Goal: Task Accomplishment & Management: Use online tool/utility

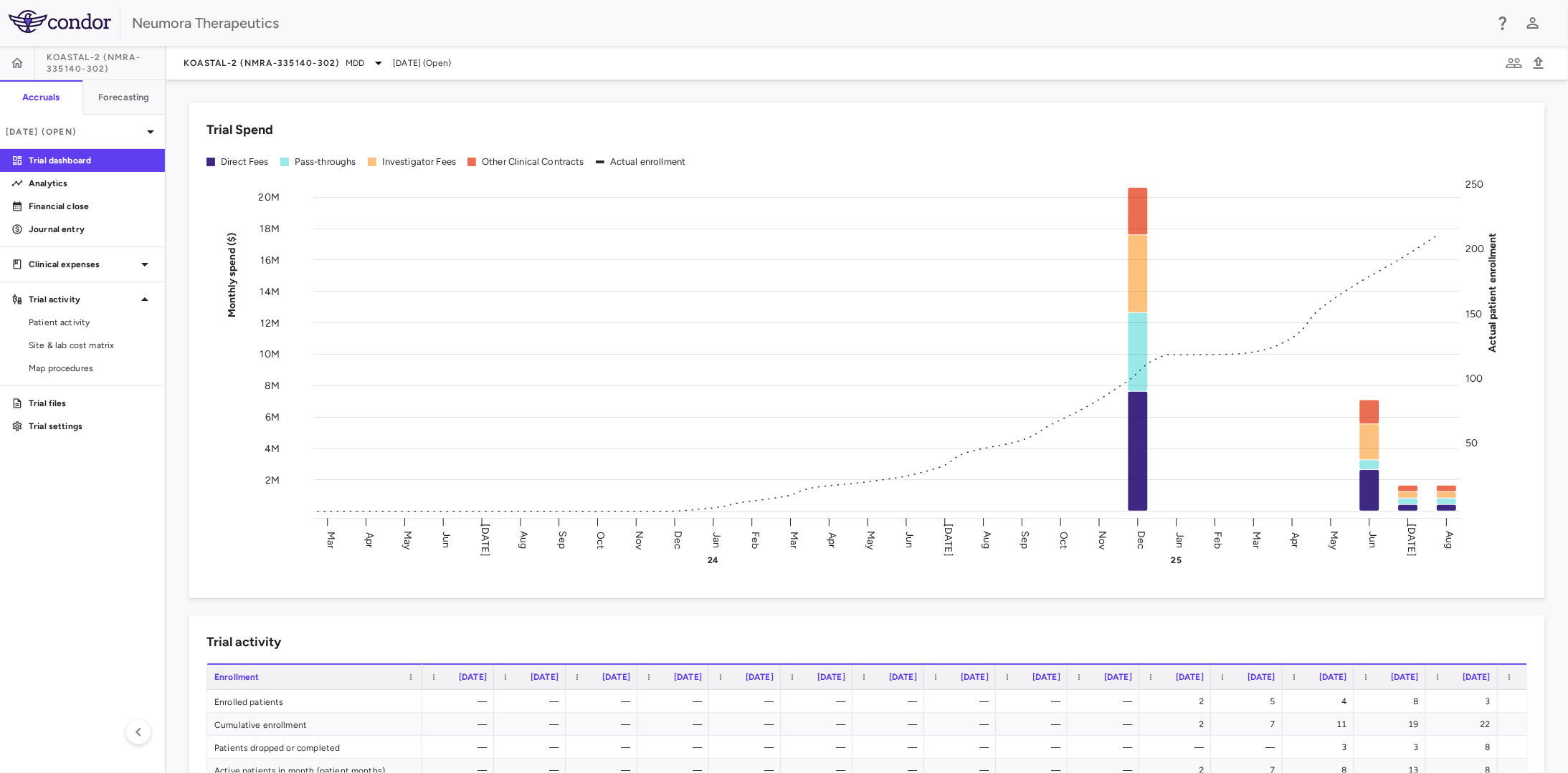
click at [71, 62] on span "KOASTAL-2 (NMRA-335140-302)" at bounding box center [106, 63] width 119 height 23
drag, startPoint x: 71, startPoint y: 62, endPoint x: 19, endPoint y: 67, distance: 52.2
click at [19, 67] on icon "button" at bounding box center [17, 63] width 15 height 15
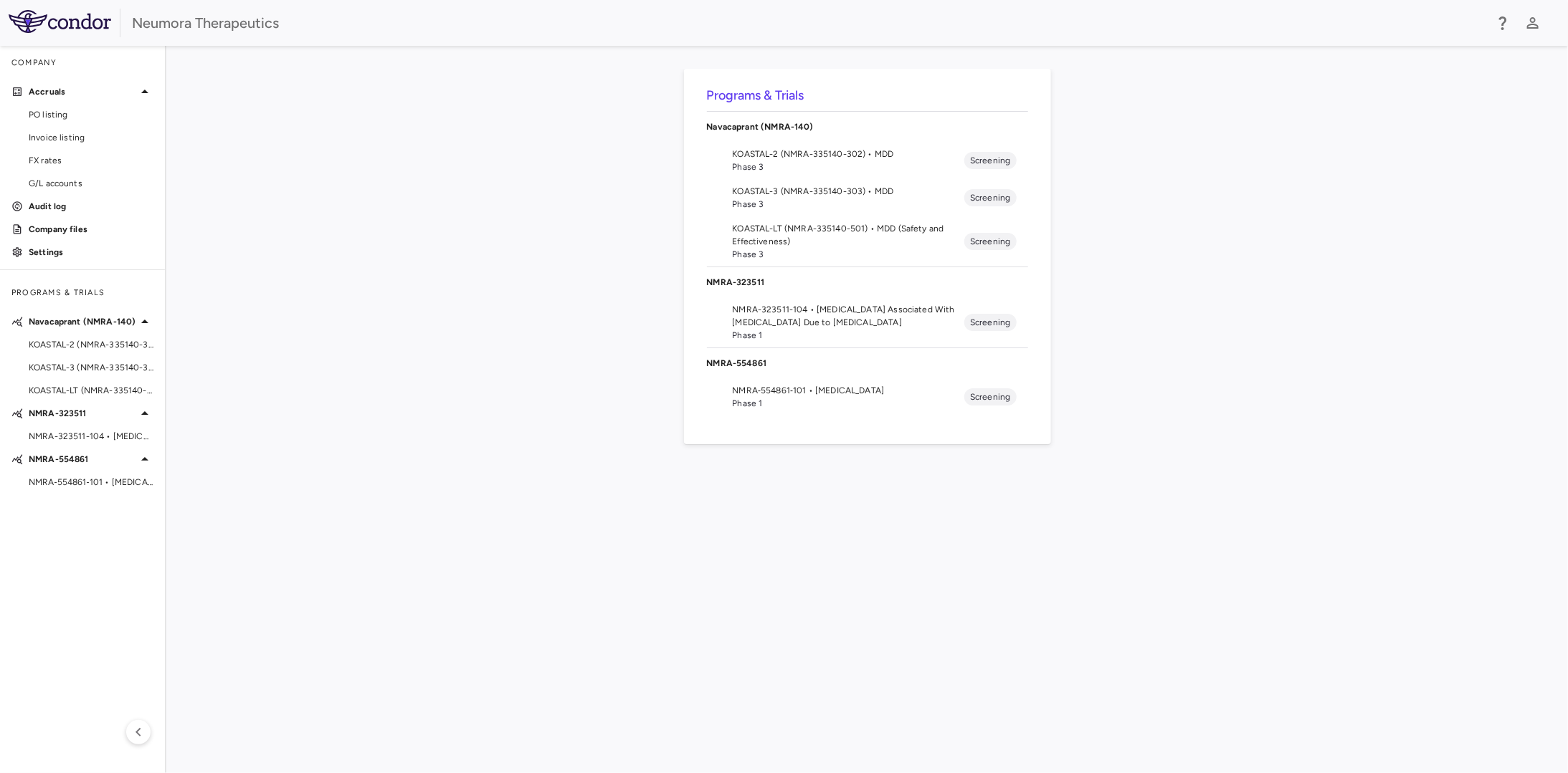
click at [815, 196] on span "KOASTAL-3 (NMRA-335140-303) • MDD" at bounding box center [848, 191] width 232 height 13
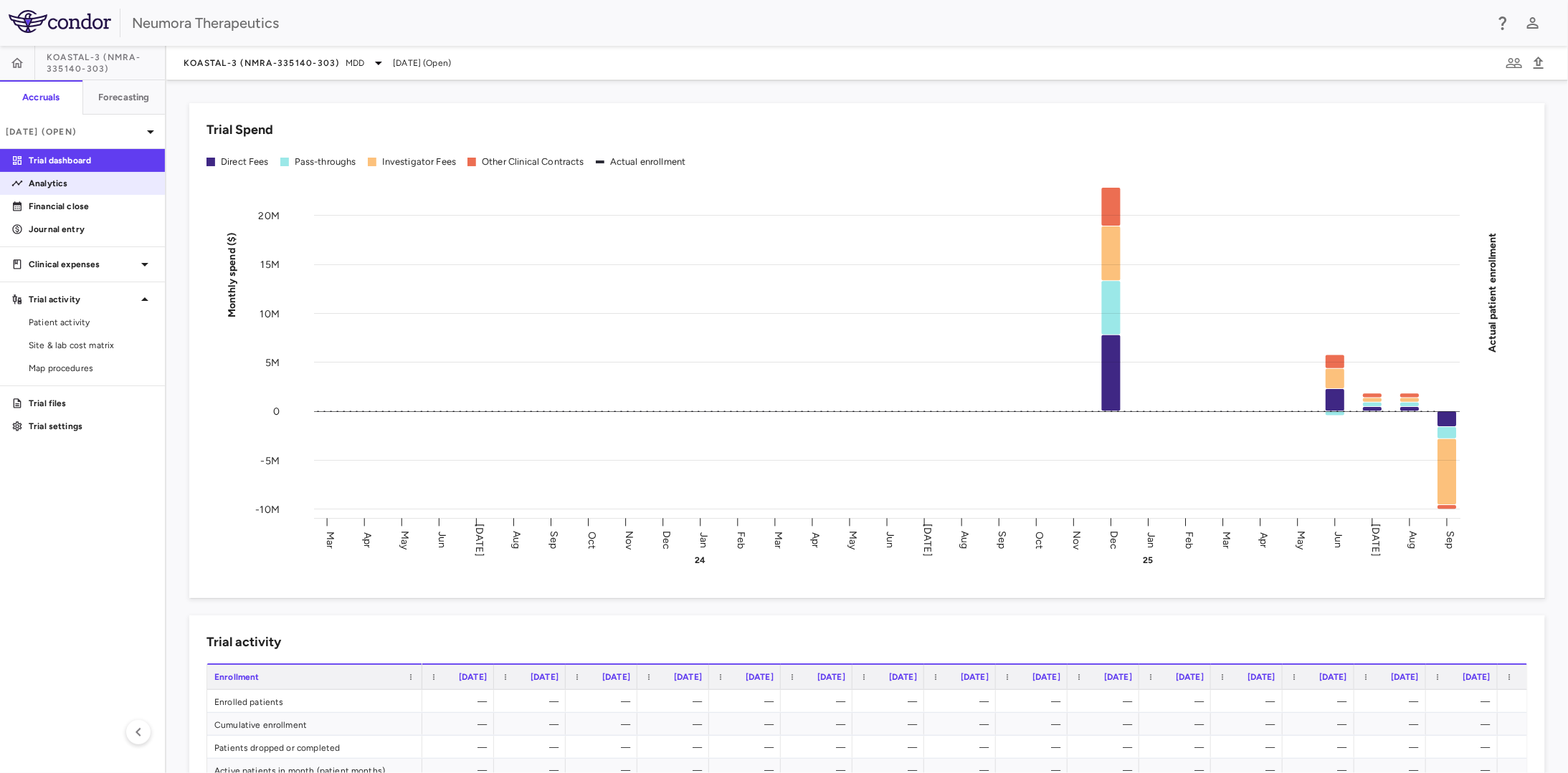
click at [68, 175] on link "Analytics" at bounding box center [82, 184] width 165 height 22
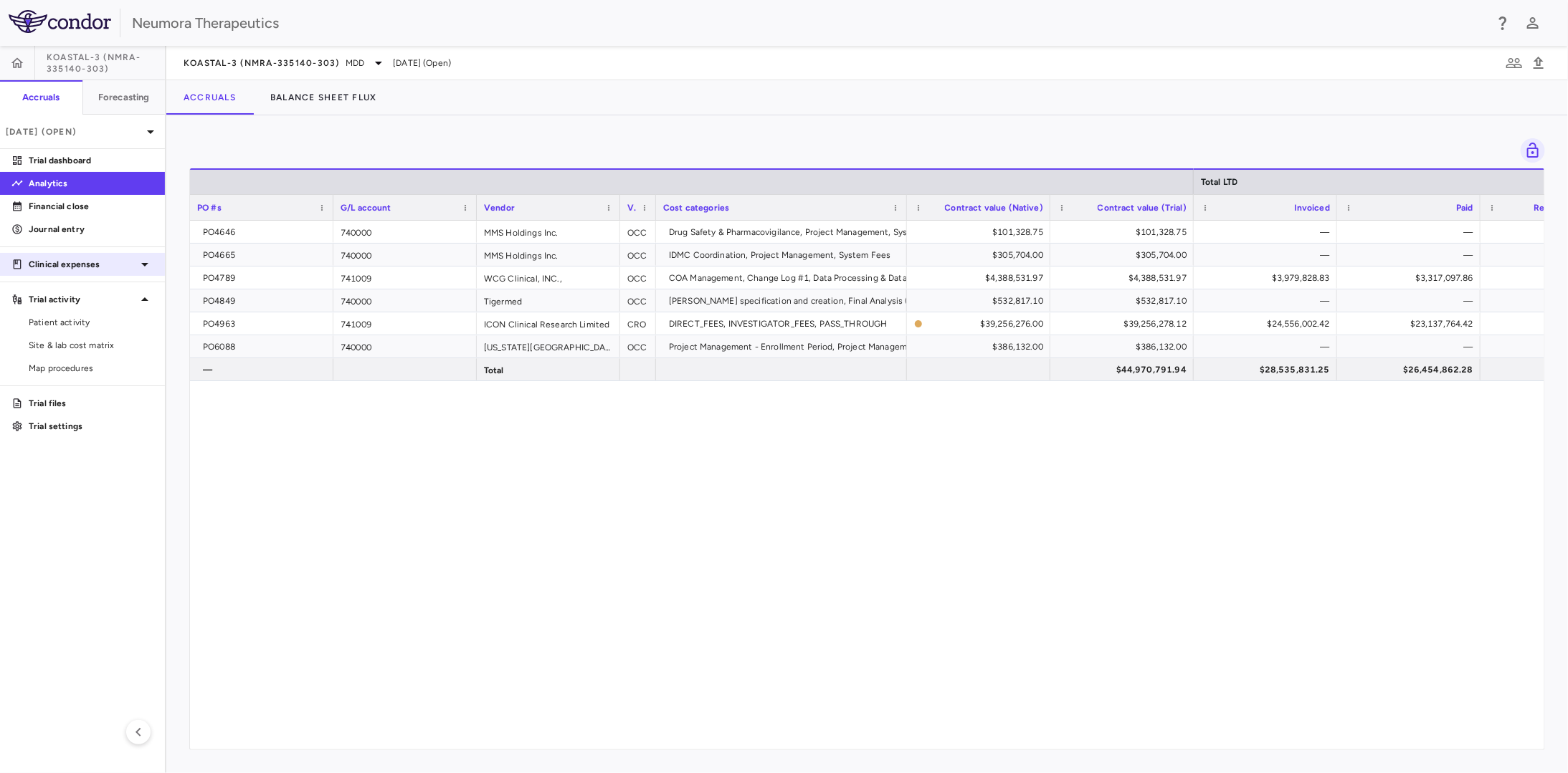
click at [84, 266] on p "Clinical expenses" at bounding box center [82, 265] width 108 height 13
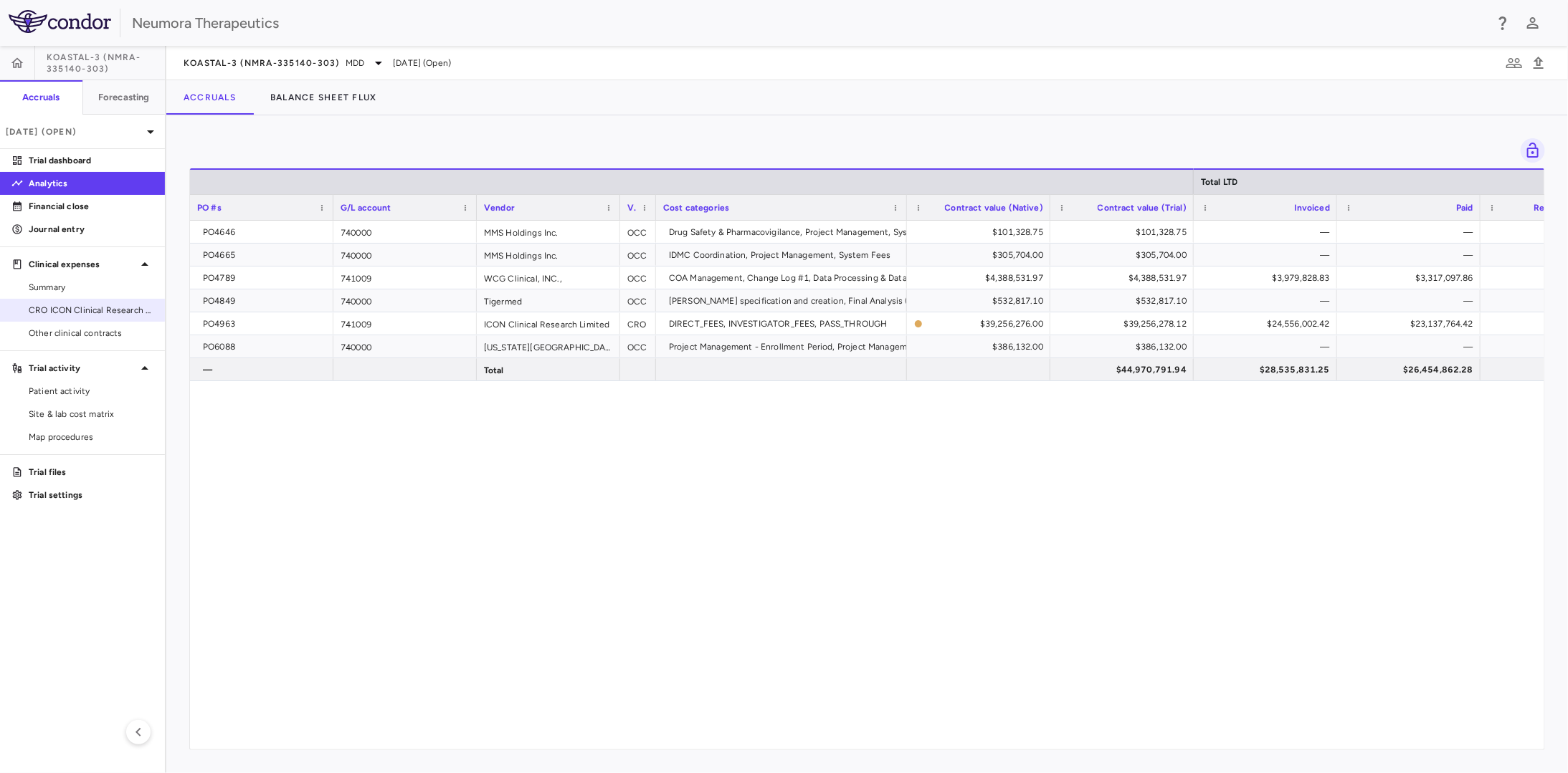
click at [84, 305] on span "CRO ICON Clinical Research Limited" at bounding box center [90, 311] width 124 height 13
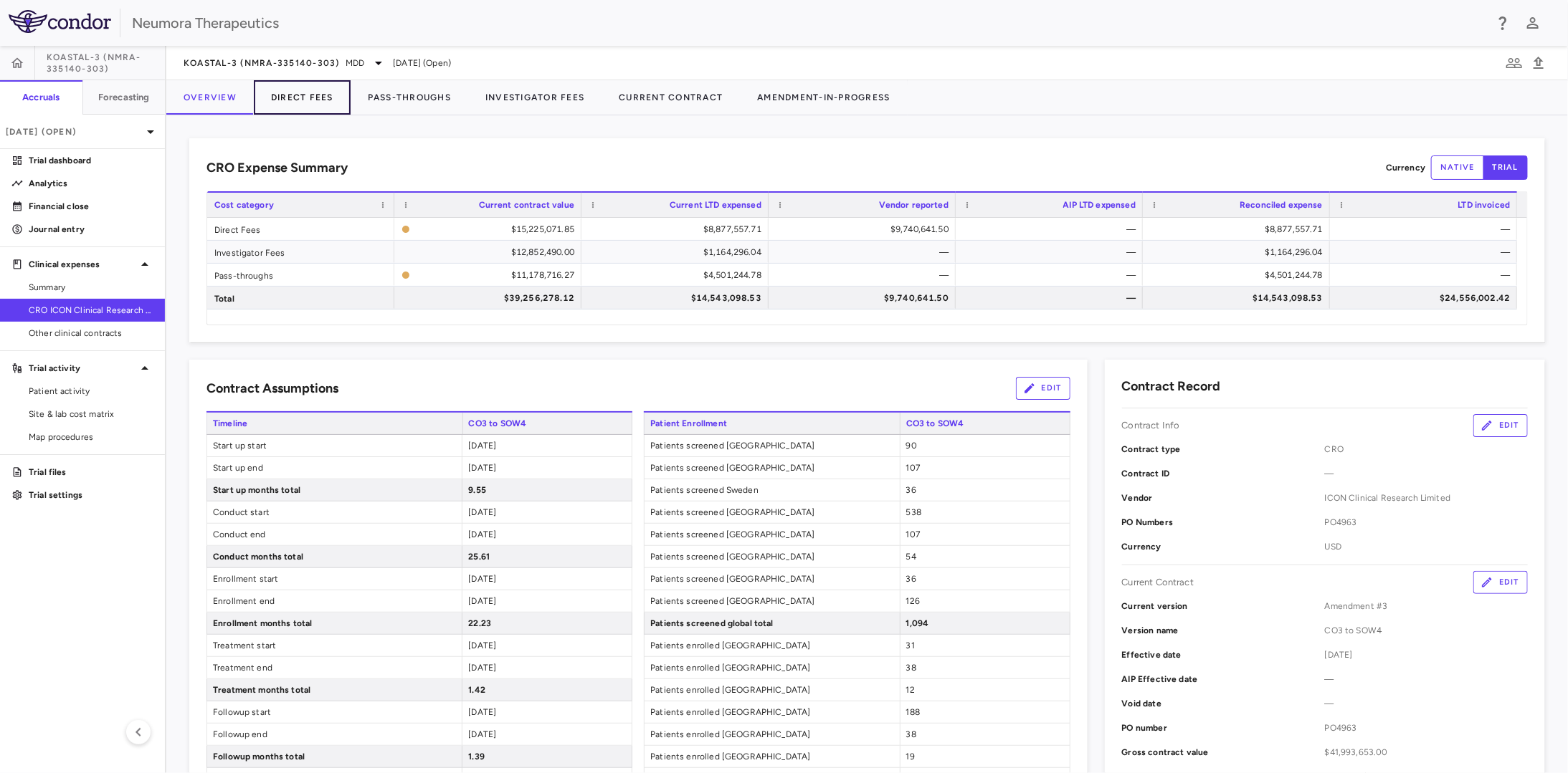
click at [316, 107] on button "Direct Fees" at bounding box center [302, 97] width 97 height 34
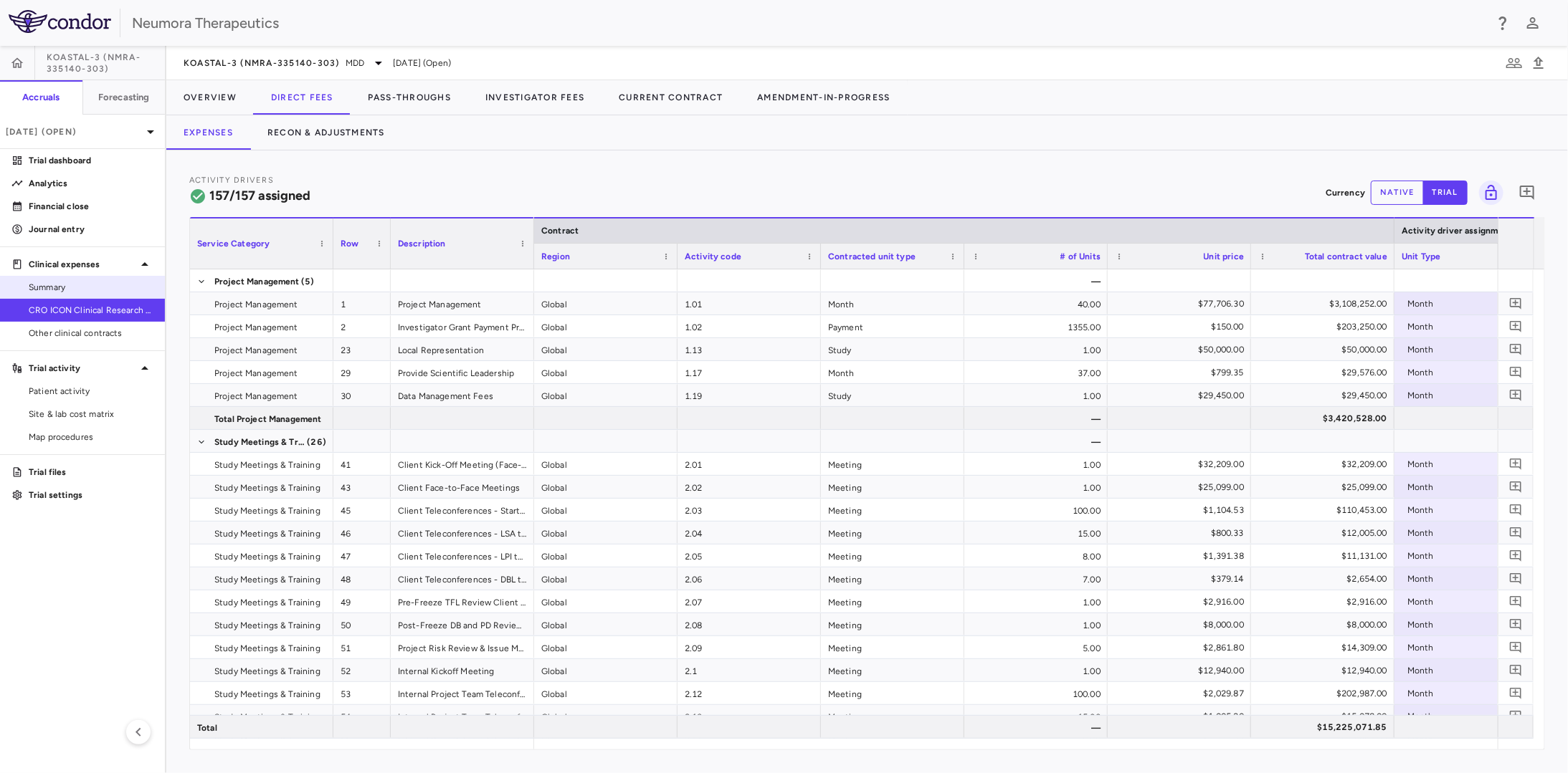
click at [88, 287] on span "Summary" at bounding box center [90, 287] width 124 height 13
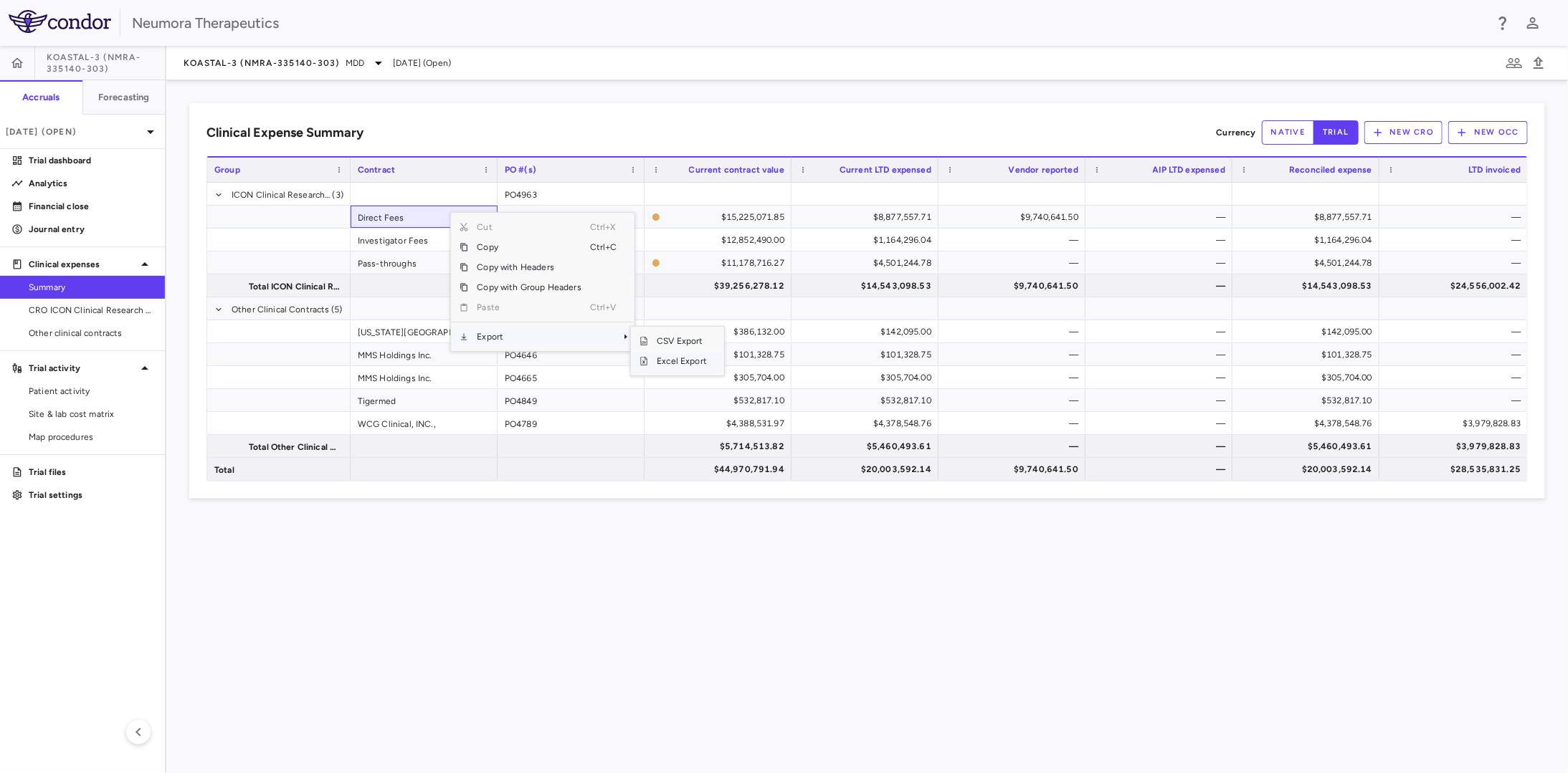
click at [668, 362] on span "Excel Export" at bounding box center [682, 361] width 68 height 20
click at [508, 569] on div "Clinical Expense Summary Currency native trial New CRO New OCC Press SPACE to s…" at bounding box center [867, 426] width 1402 height 693
click at [770, 572] on div "Clinical Expense Summary Currency native trial New CRO New OCC Press SPACE to s…" at bounding box center [867, 426] width 1402 height 693
